Goal: Participate in discussion

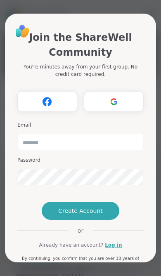
click at [120, 94] on img at bounding box center [114, 101] width 16 height 15
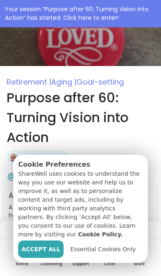
click at [99, 246] on span "Essential Cookies Only" at bounding box center [103, 249] width 66 height 9
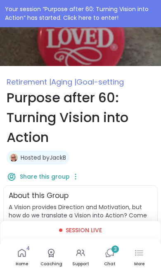
click at [87, 228] on span "Session live" at bounding box center [84, 230] width 36 height 8
click at [87, 226] on span "Session live" at bounding box center [84, 230] width 36 height 8
click at [116, 249] on span "3" at bounding box center [115, 249] width 3 height 7
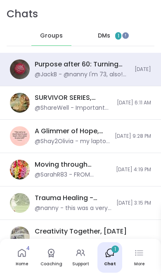
click at [118, 69] on div "Purpose after 60: Turning Vision into Action, [DATE]" at bounding box center [82, 64] width 95 height 9
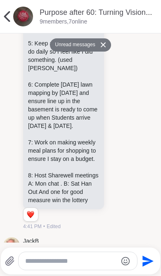
click at [118, 237] on div "JackB @nanny I'm 73, also! 🤗 4:59 PM" at bounding box center [72, 256] width 98 height 38
click at [153, 258] on icon "Send" at bounding box center [146, 261] width 13 height 13
click at [40, 258] on textarea "Type your message" at bounding box center [71, 261] width 92 height 8
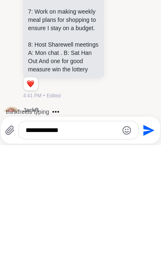
type textarea "**********"
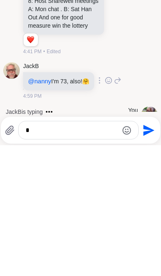
scroll to position [1563, 0]
